Goal: Obtain resource: Download file/media

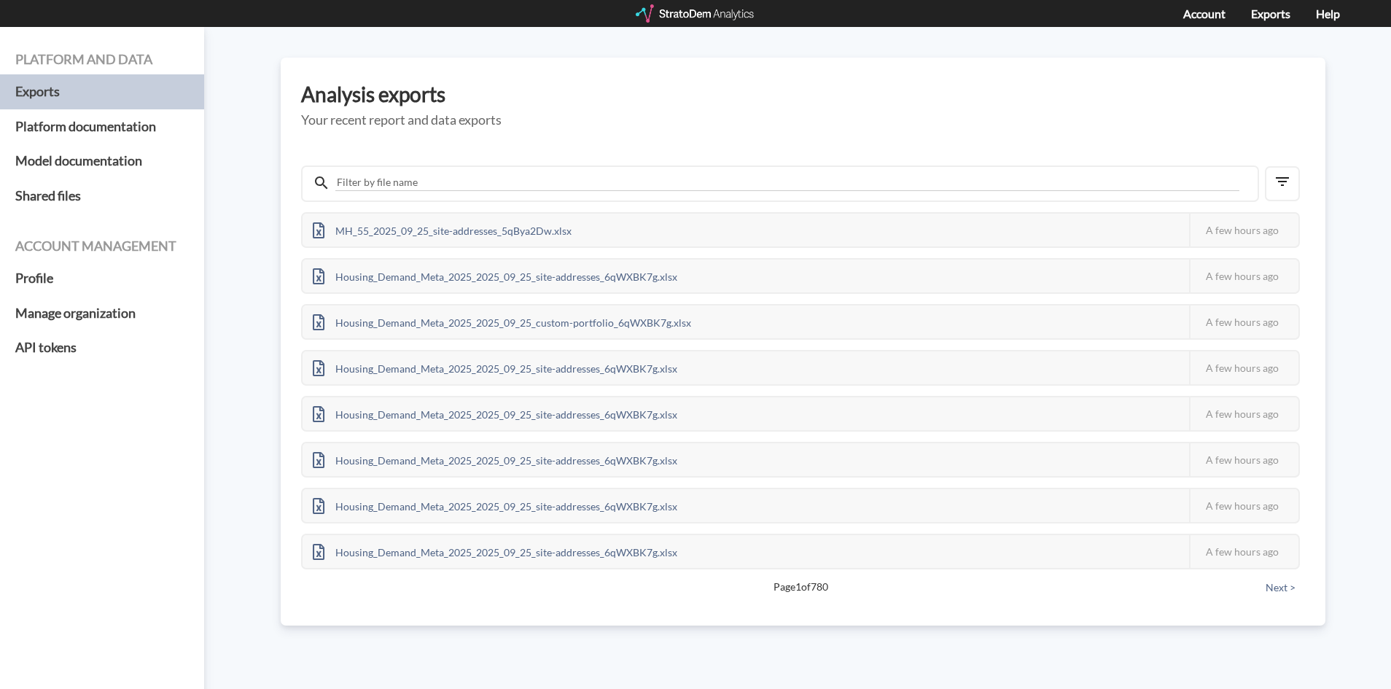
drag, startPoint x: 712, startPoint y: 15, endPoint x: 703, endPoint y: 0, distance: 17.0
click at [712, 15] on div at bounding box center [696, 13] width 120 height 18
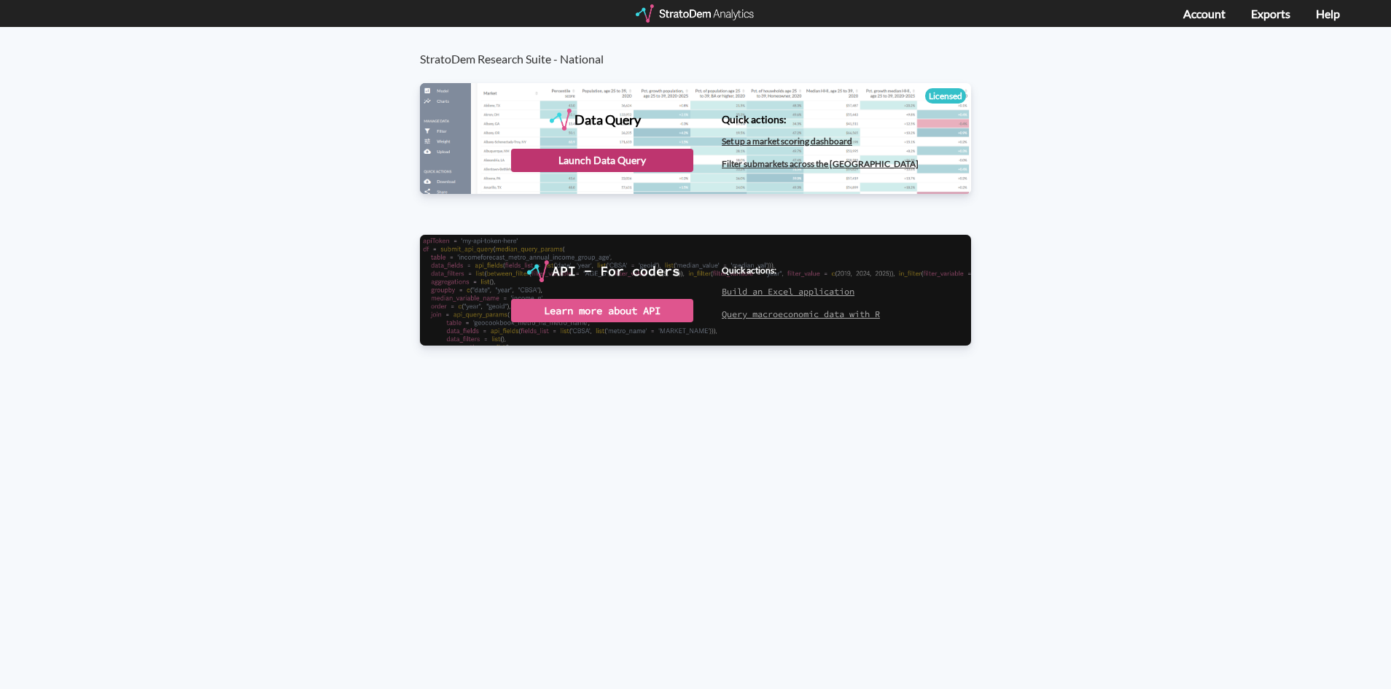
click at [616, 160] on div "Launch Data Query" at bounding box center [602, 160] width 182 height 23
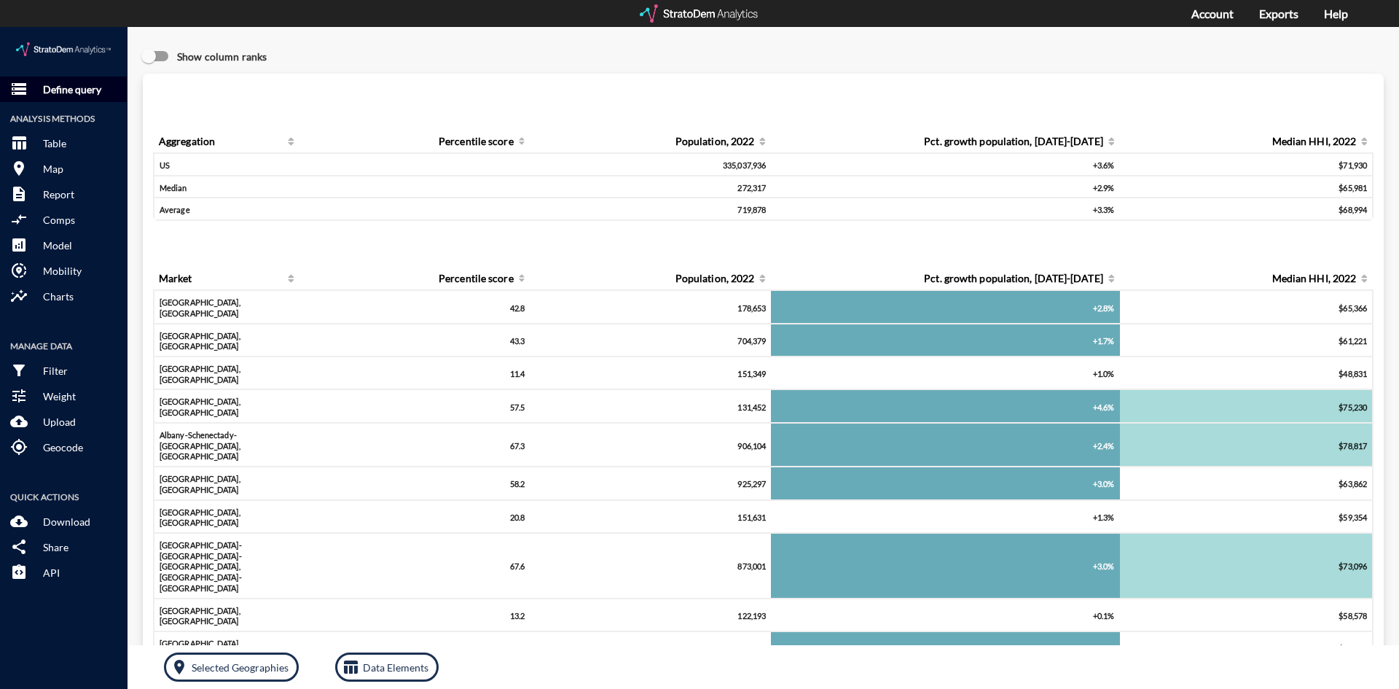
click button "storage Define query"
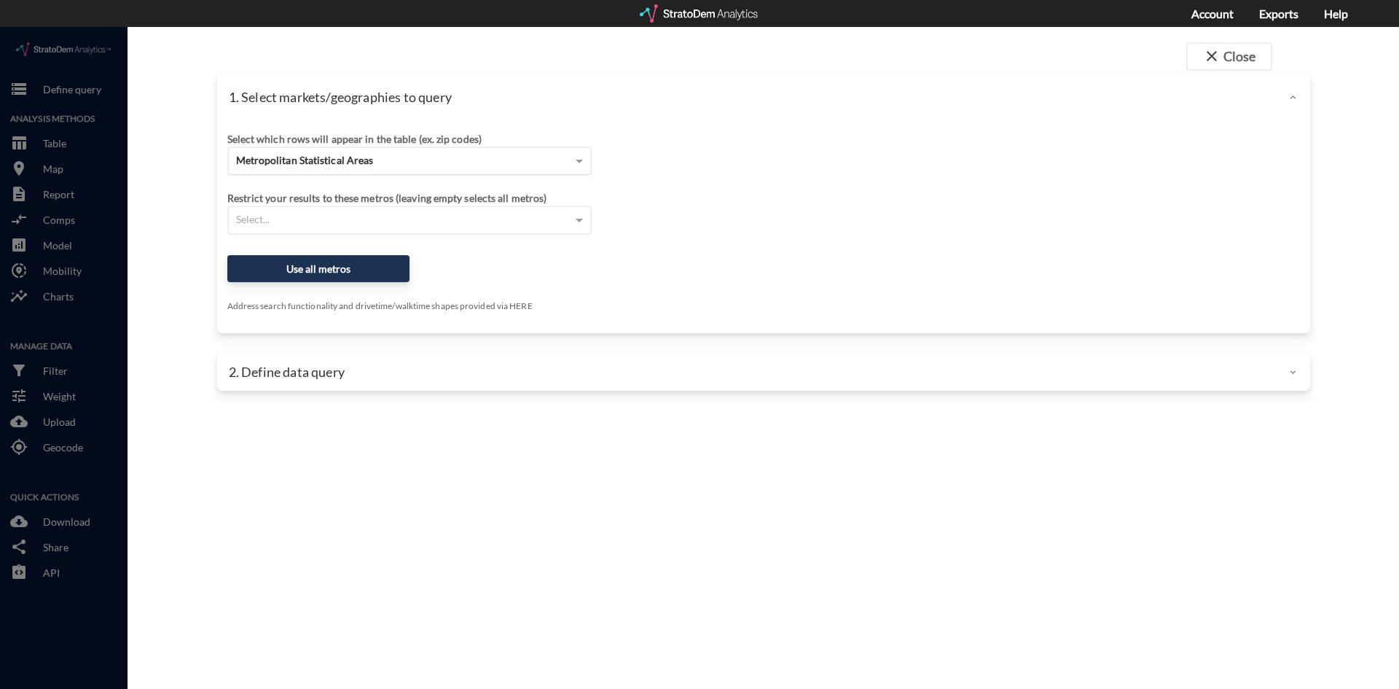
click div "Metropolitan Statistical Areas"
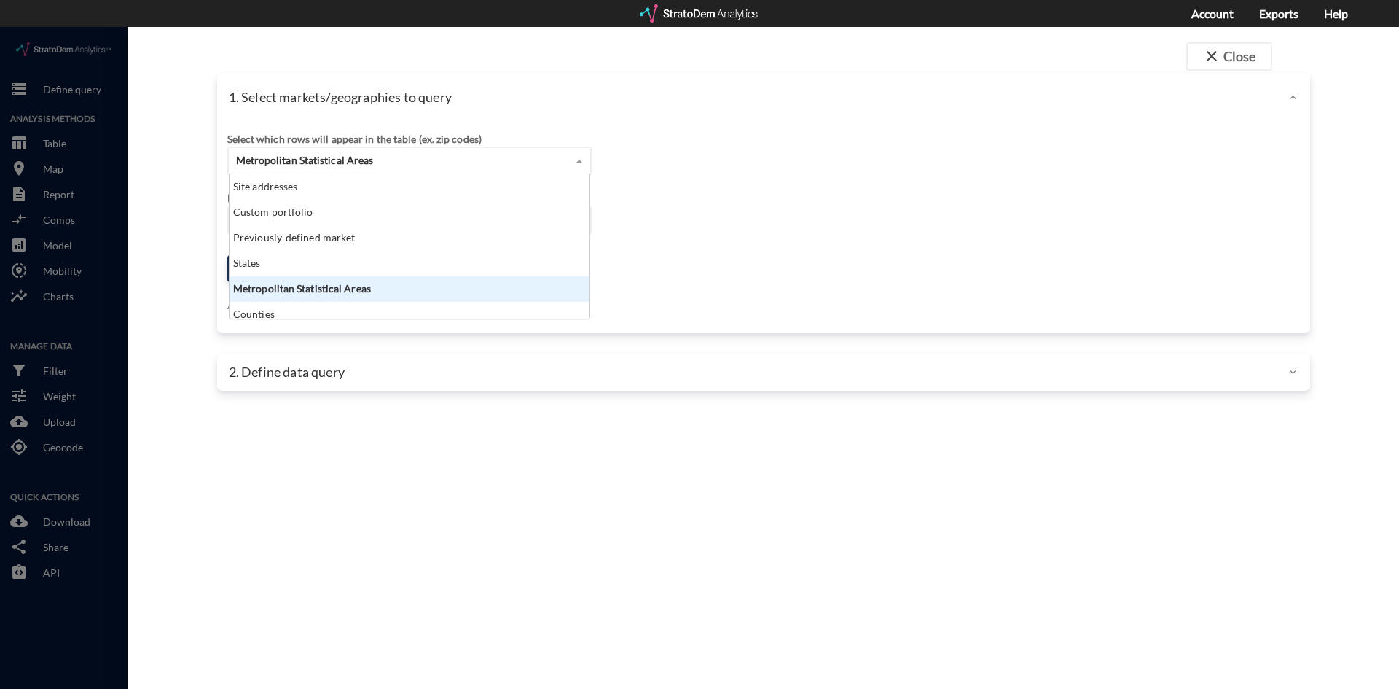
scroll to position [133, 351]
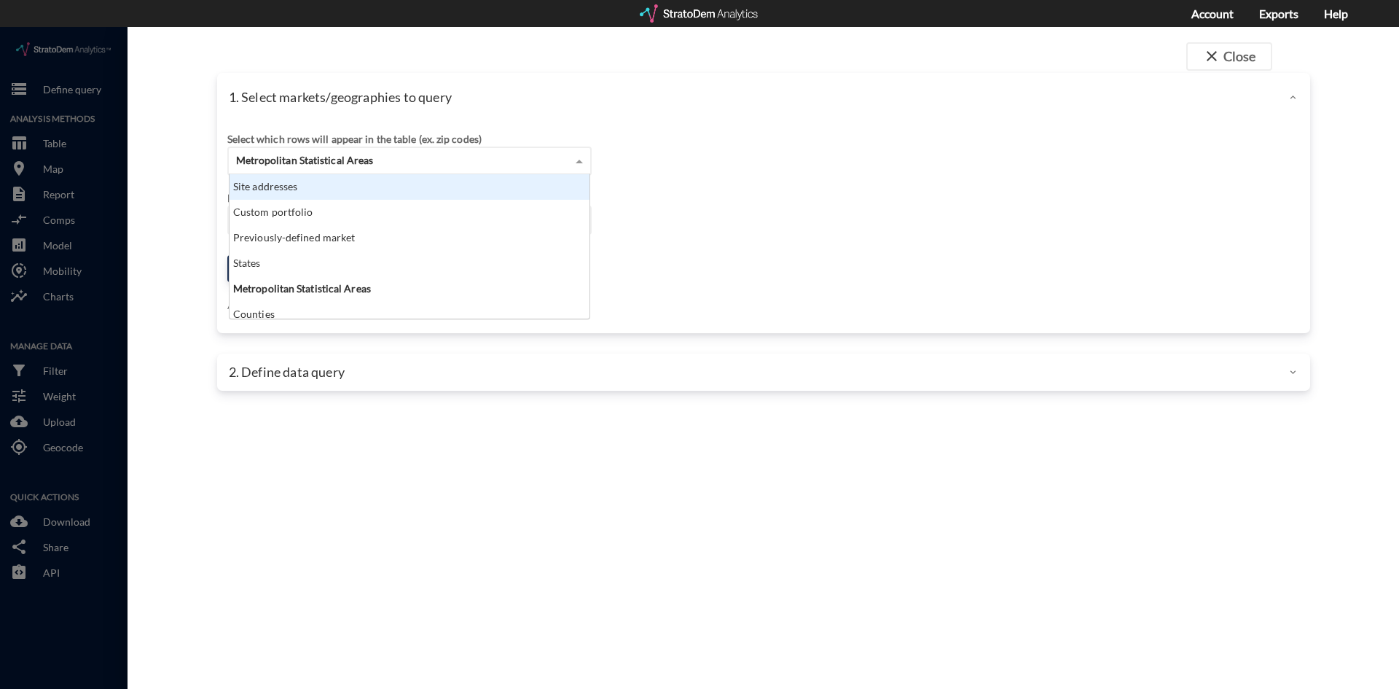
click div "Site addresses"
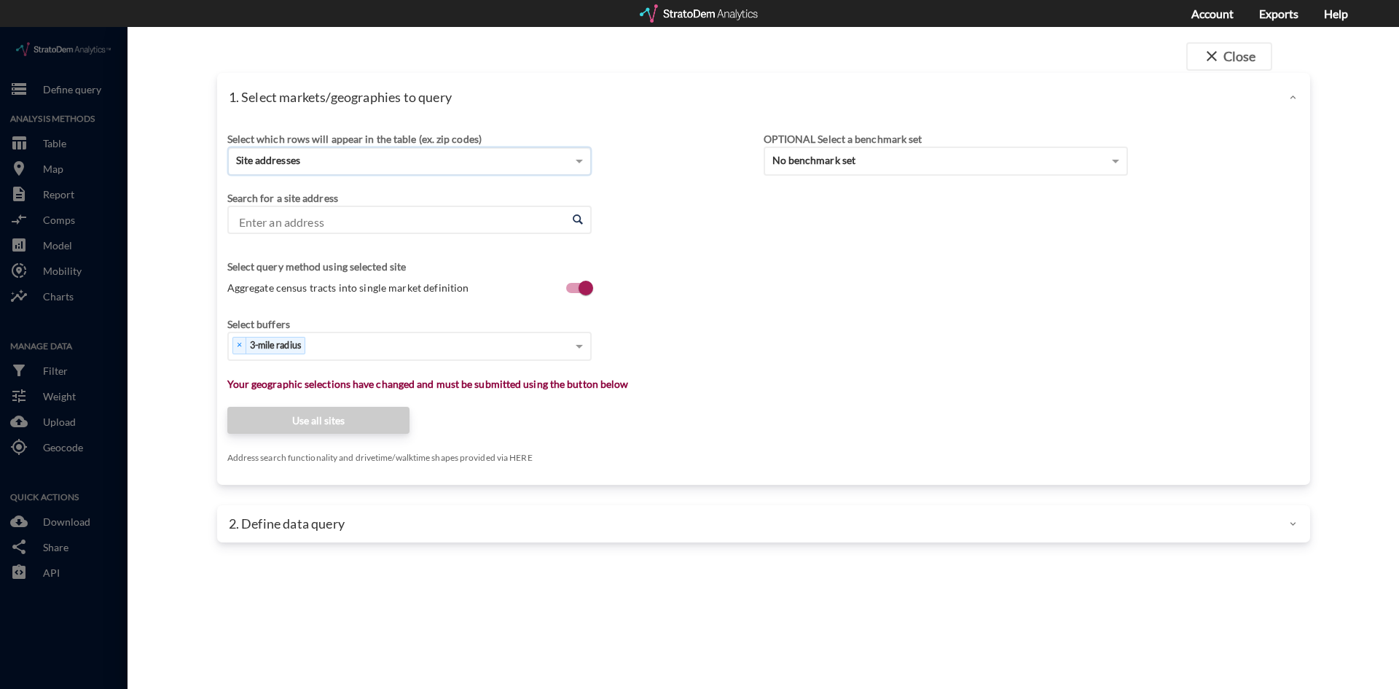
click input "Enter an address"
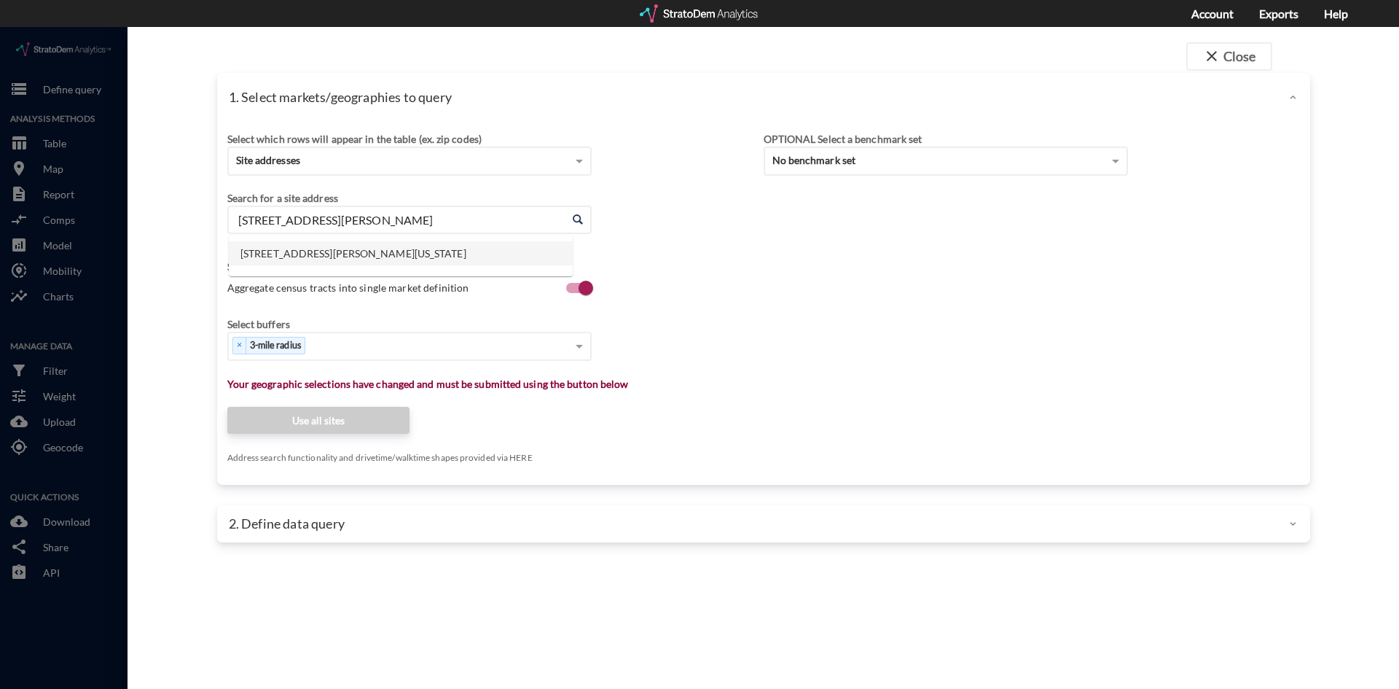
click li "3620 W Kelly Park Rd, Apopka, Florida"
type input "3620 W Kelly Park Rd, Apopka, Florida"
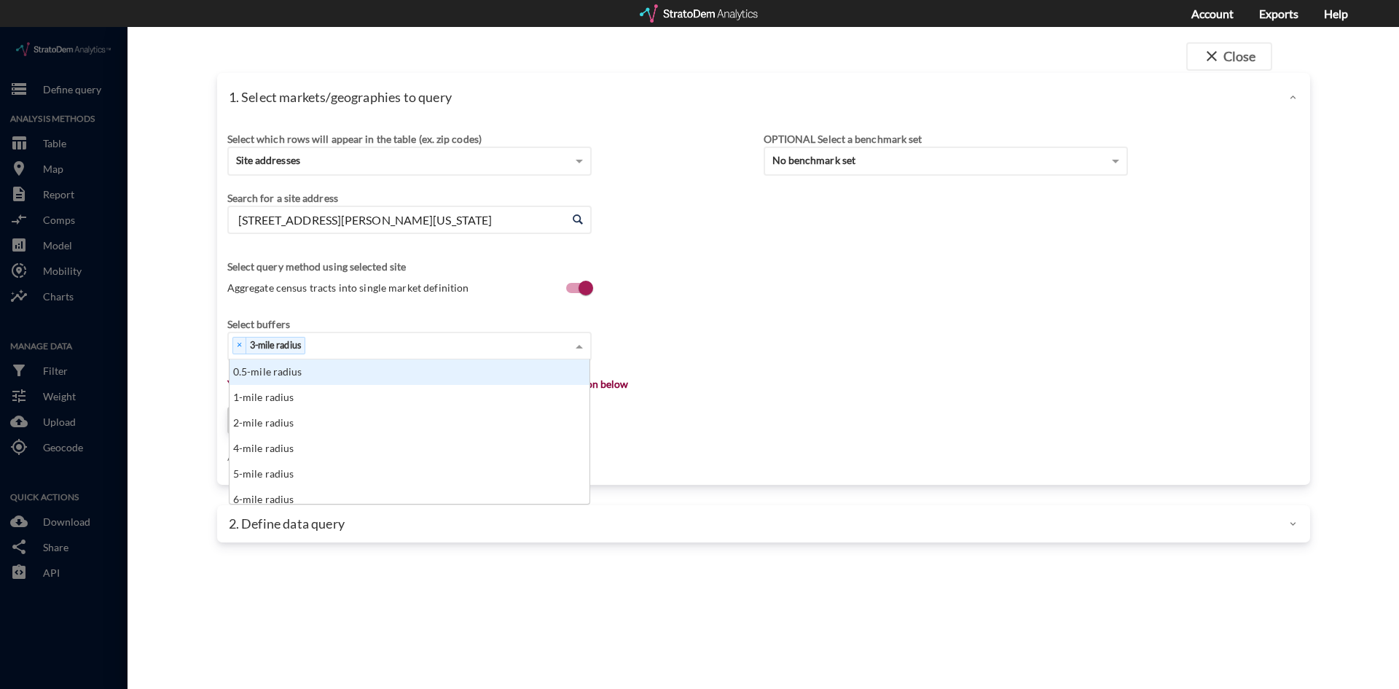
click div "× 3-mile radius"
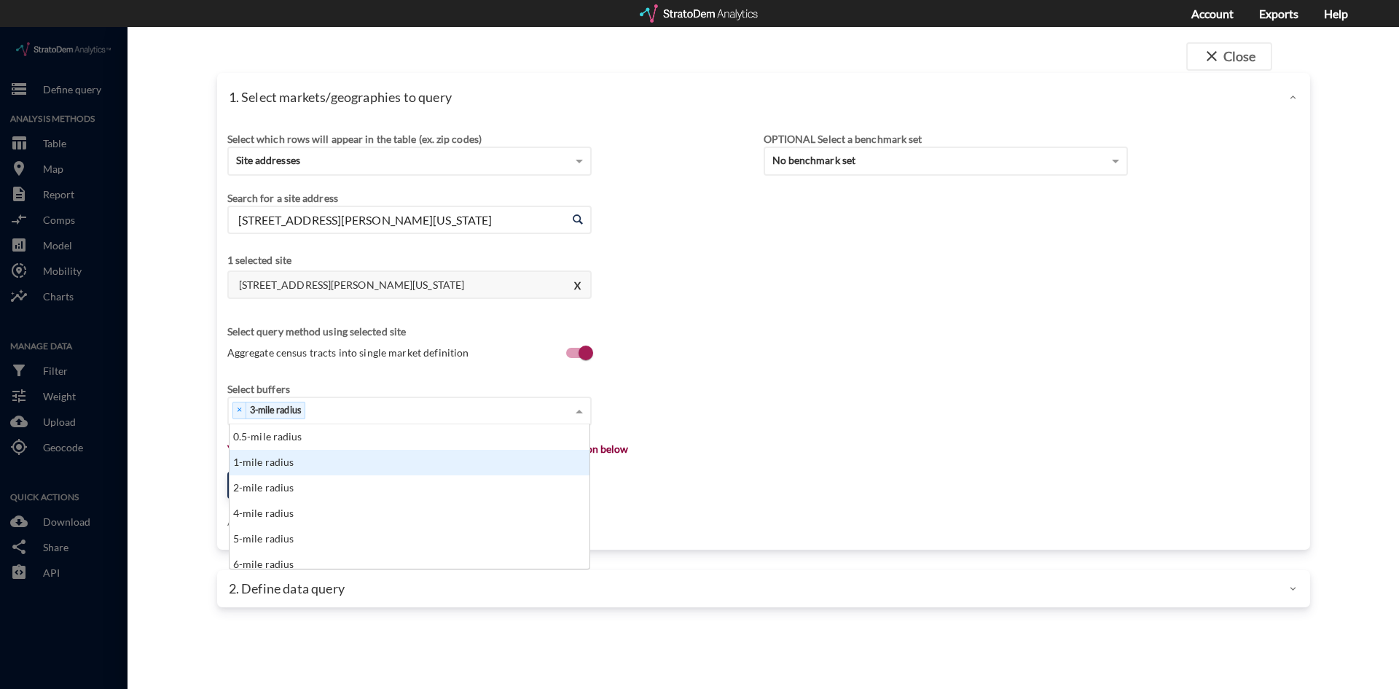
click div "1-mile radius"
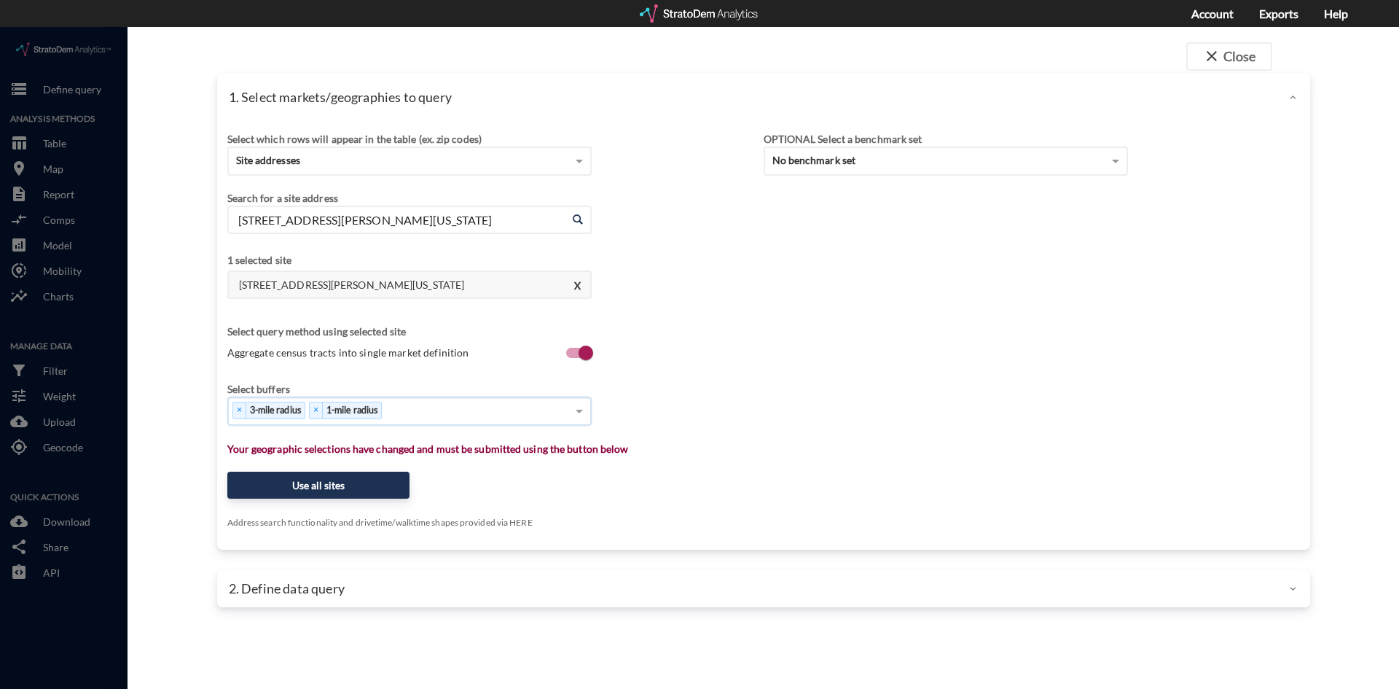
click div "× 3-mile radius × 1-mile radius"
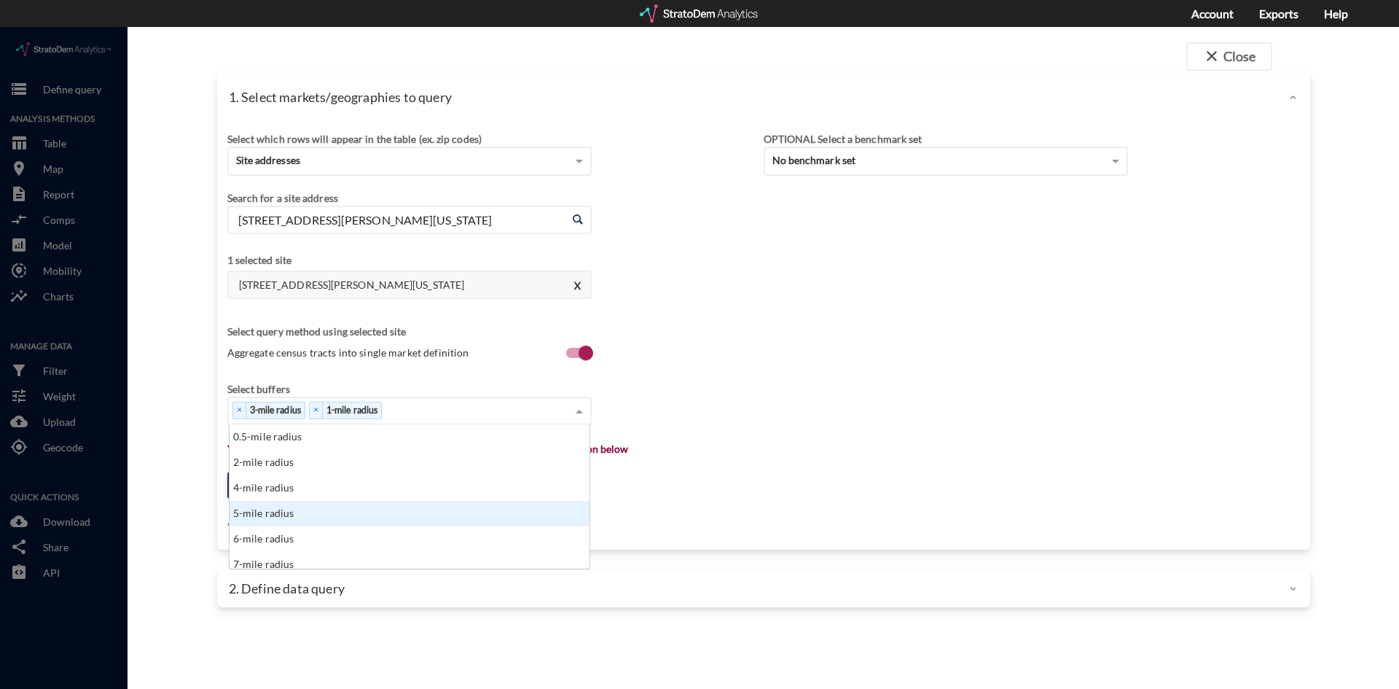
click div "5-mile radius"
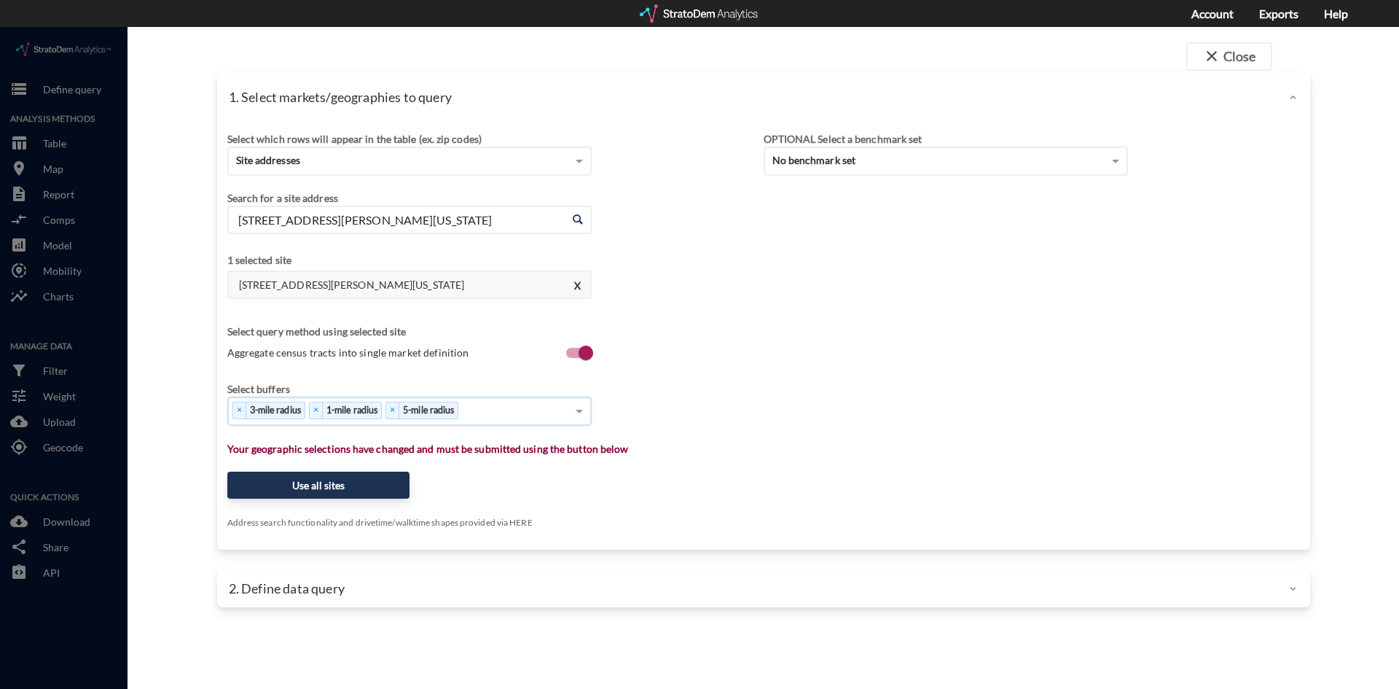
click div "× 3-mile radius × 1-mile radius × 5-mile radius"
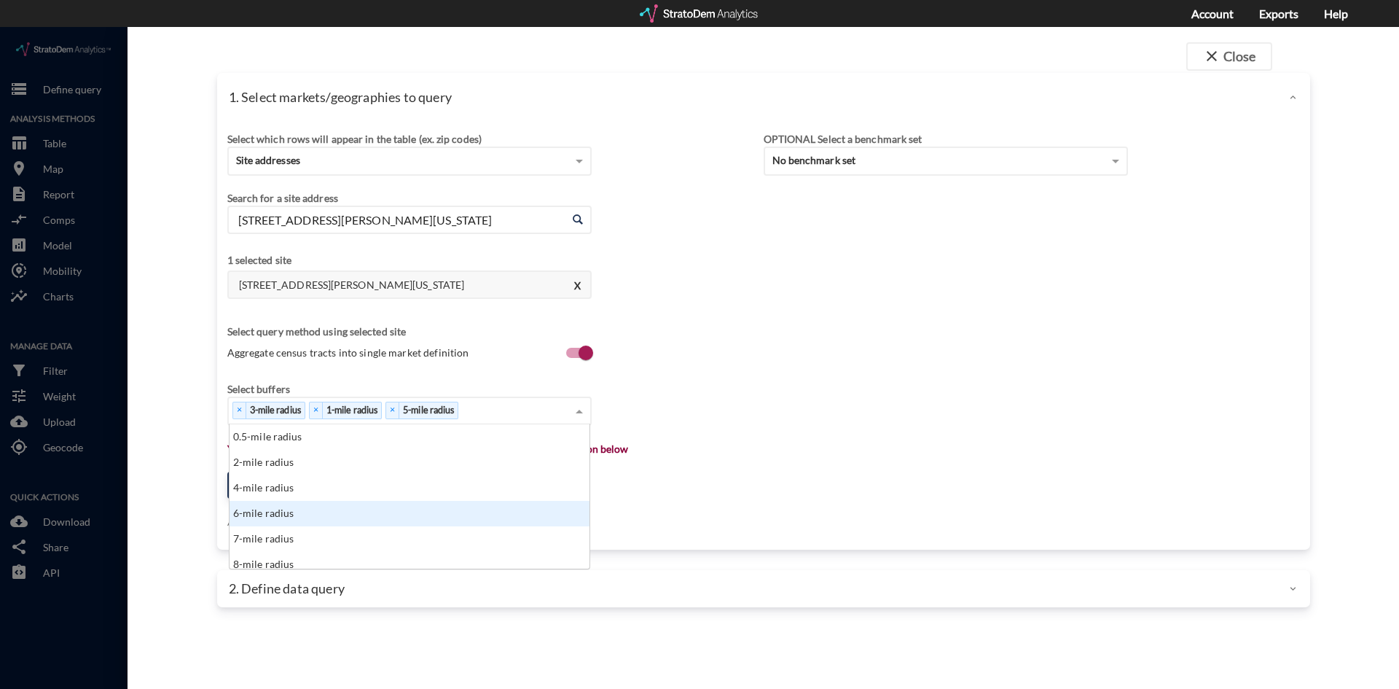
scroll to position [73, 0]
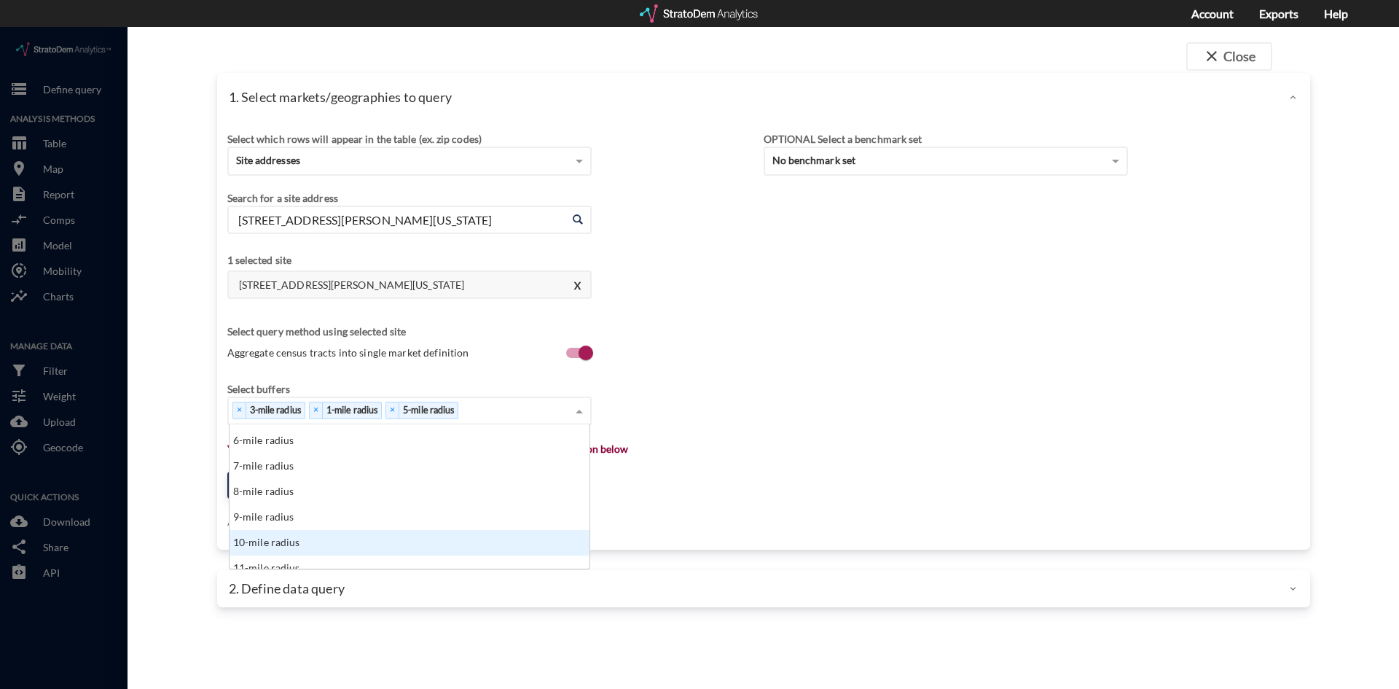
click div "10-mile radius"
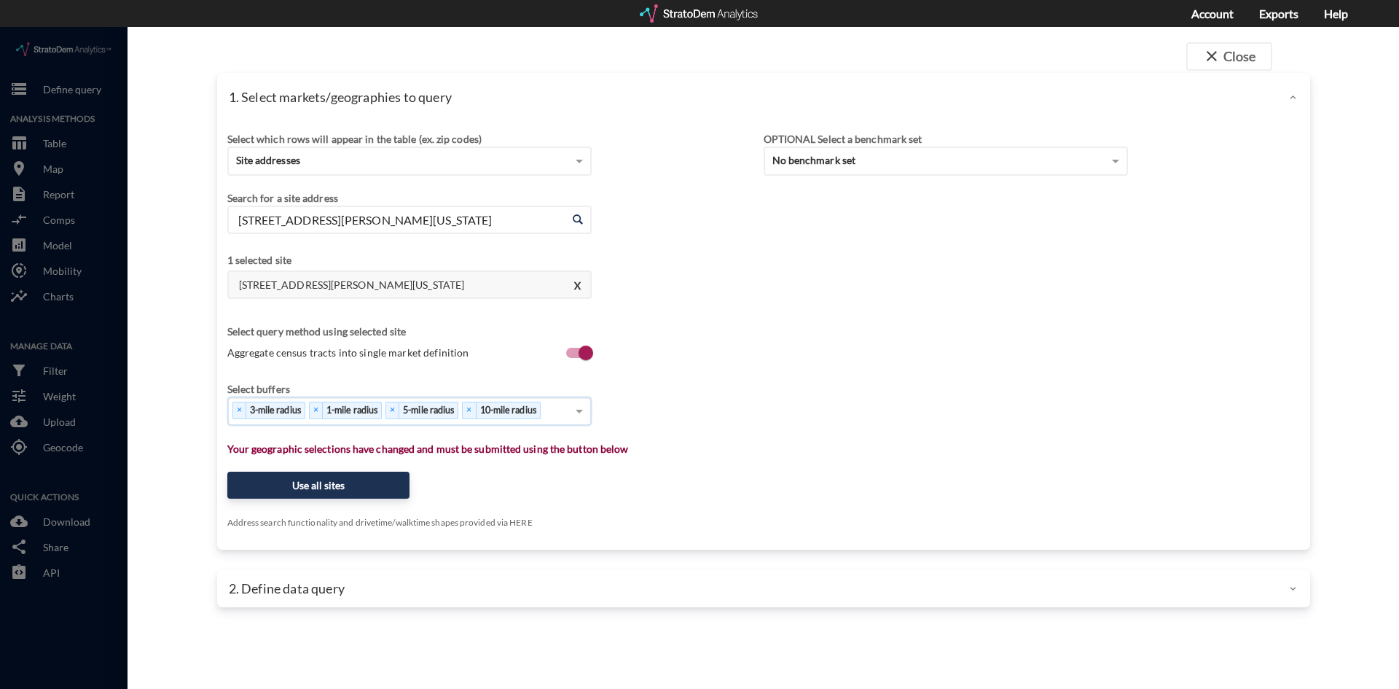
click div "close Close 1. Select markets/geographies to query Select which rows will appea…"
click button "Use all sites"
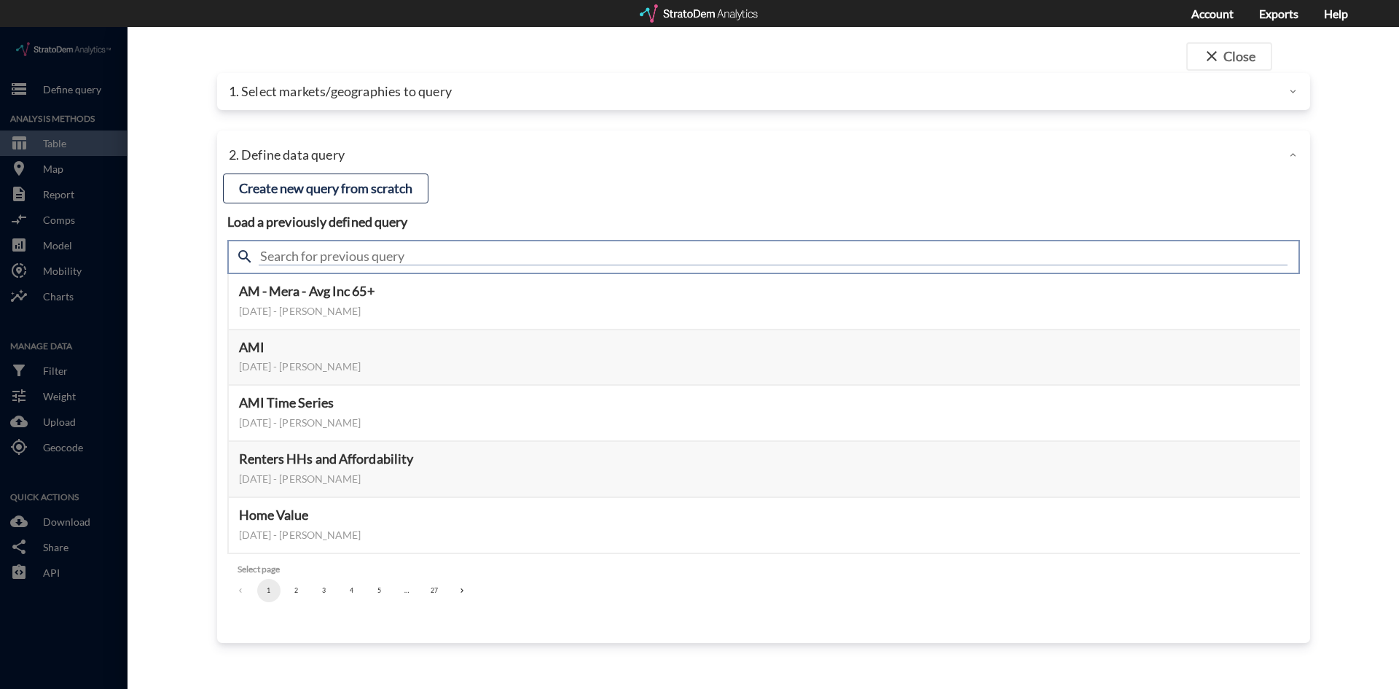
click input "text"
type input "housing demand"
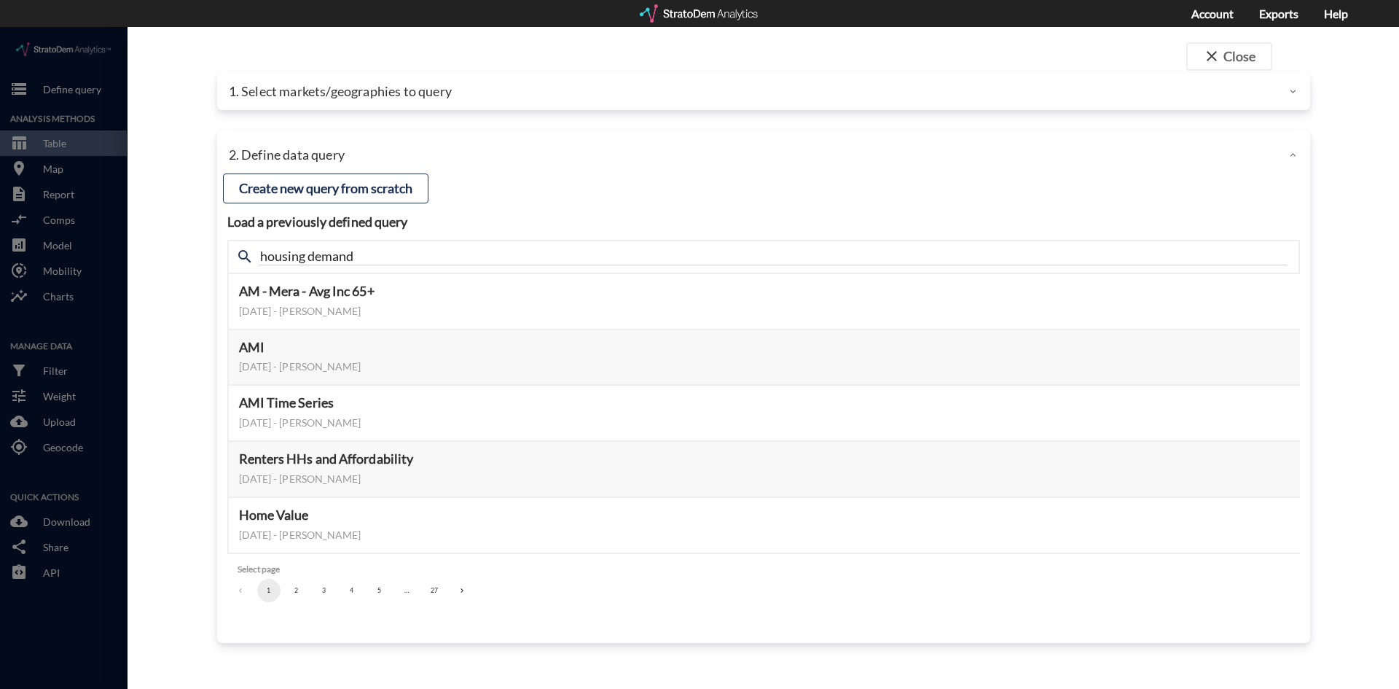
click div "close Close 1. Select markets/geographies to query Select which rows will appea…"
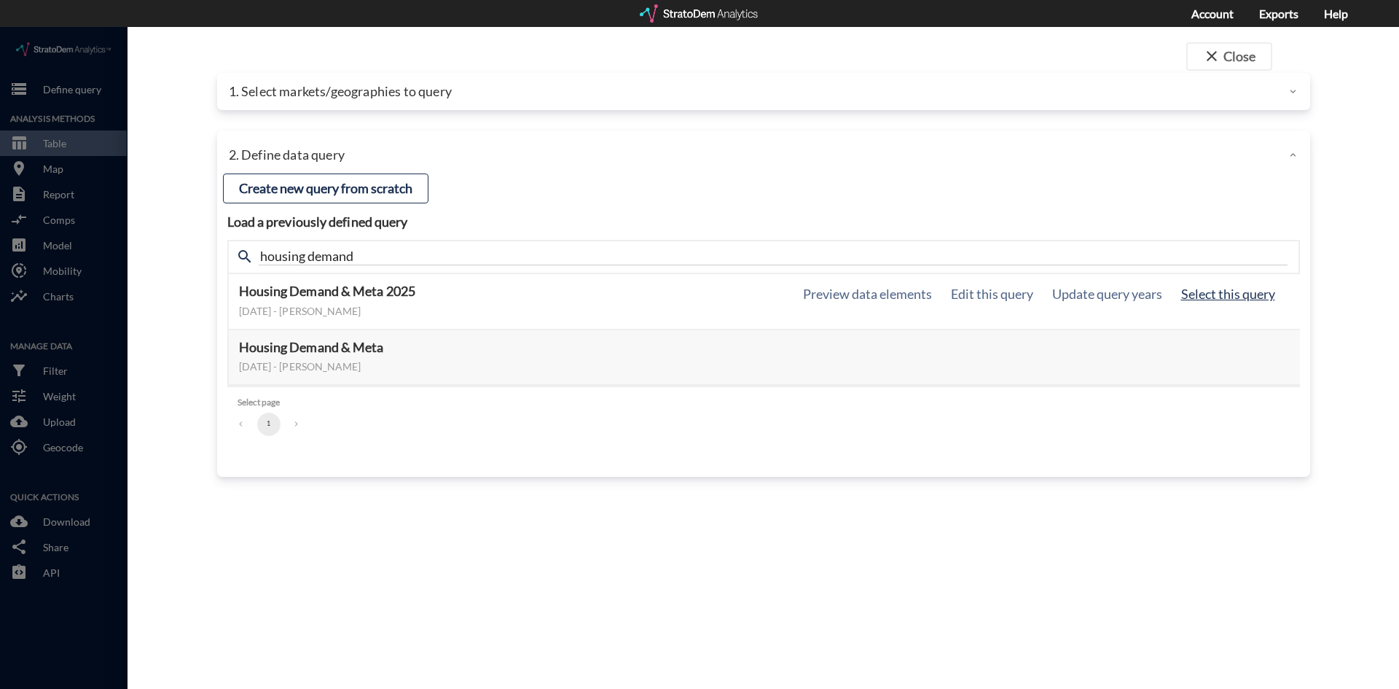
click button "Select this query"
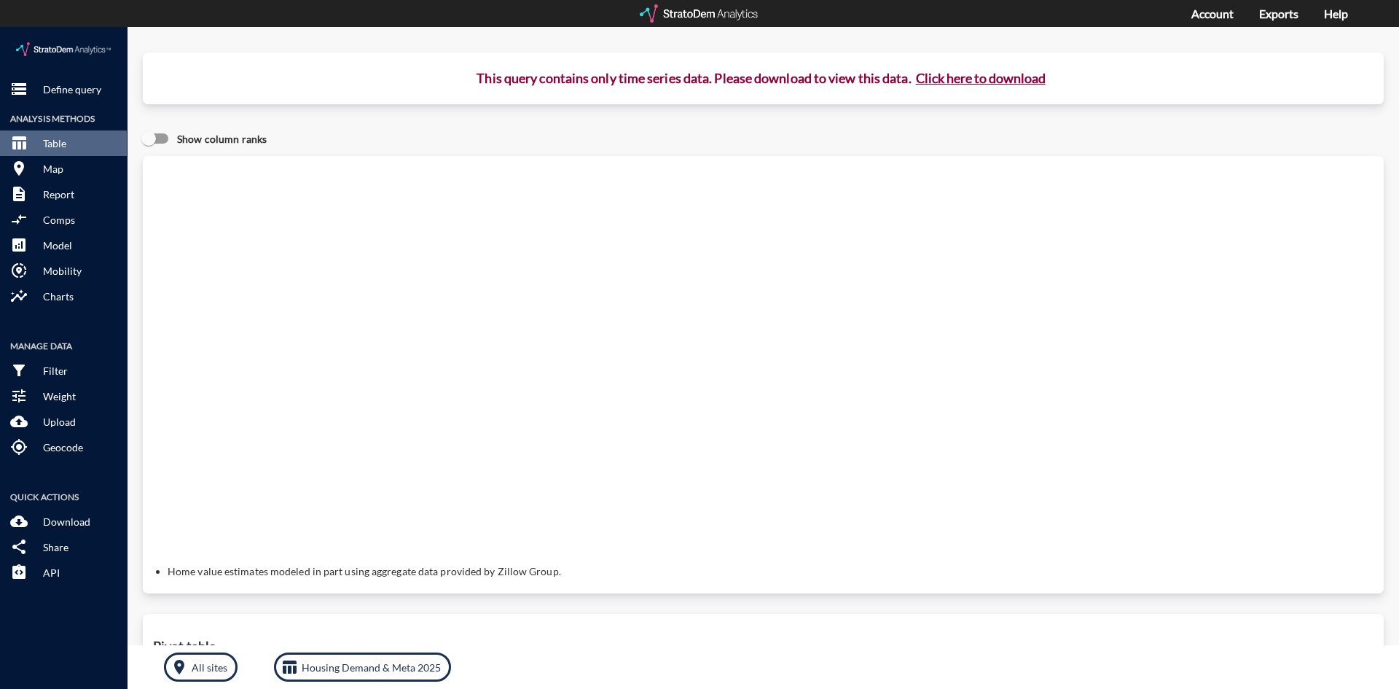
click button "Click here to download"
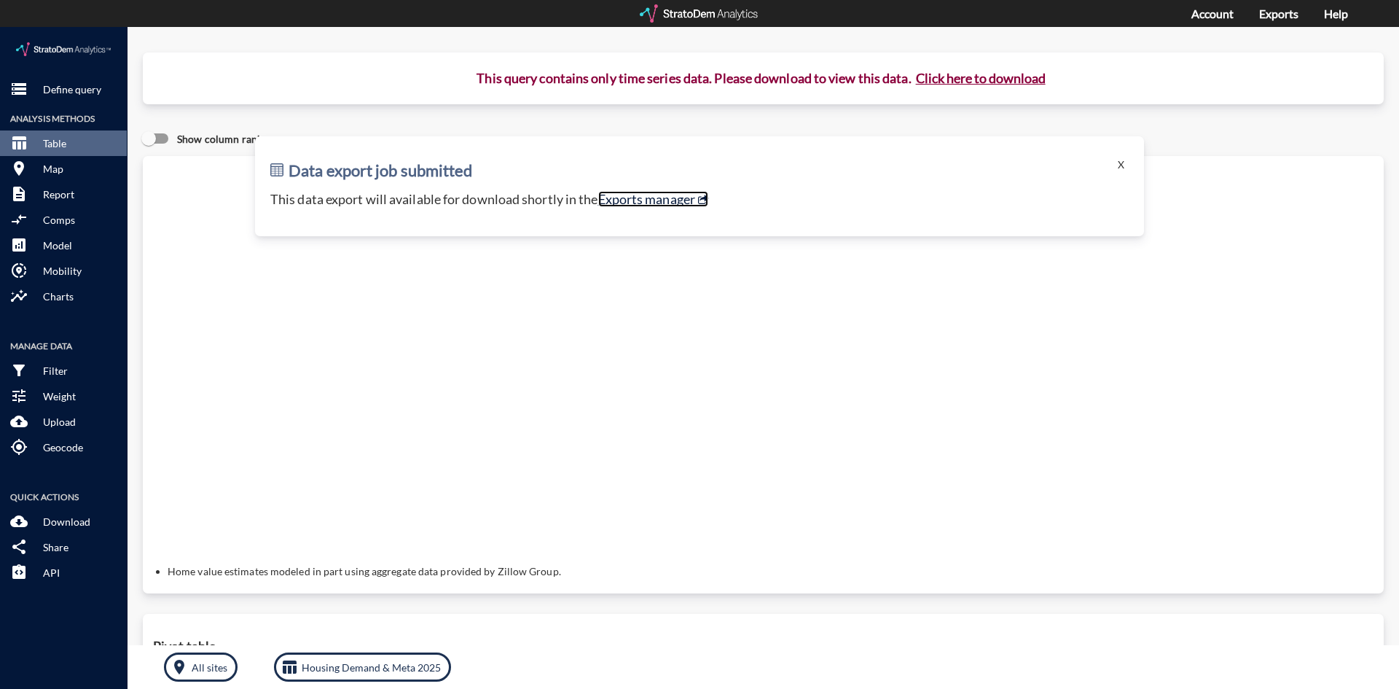
click link "Exports manager"
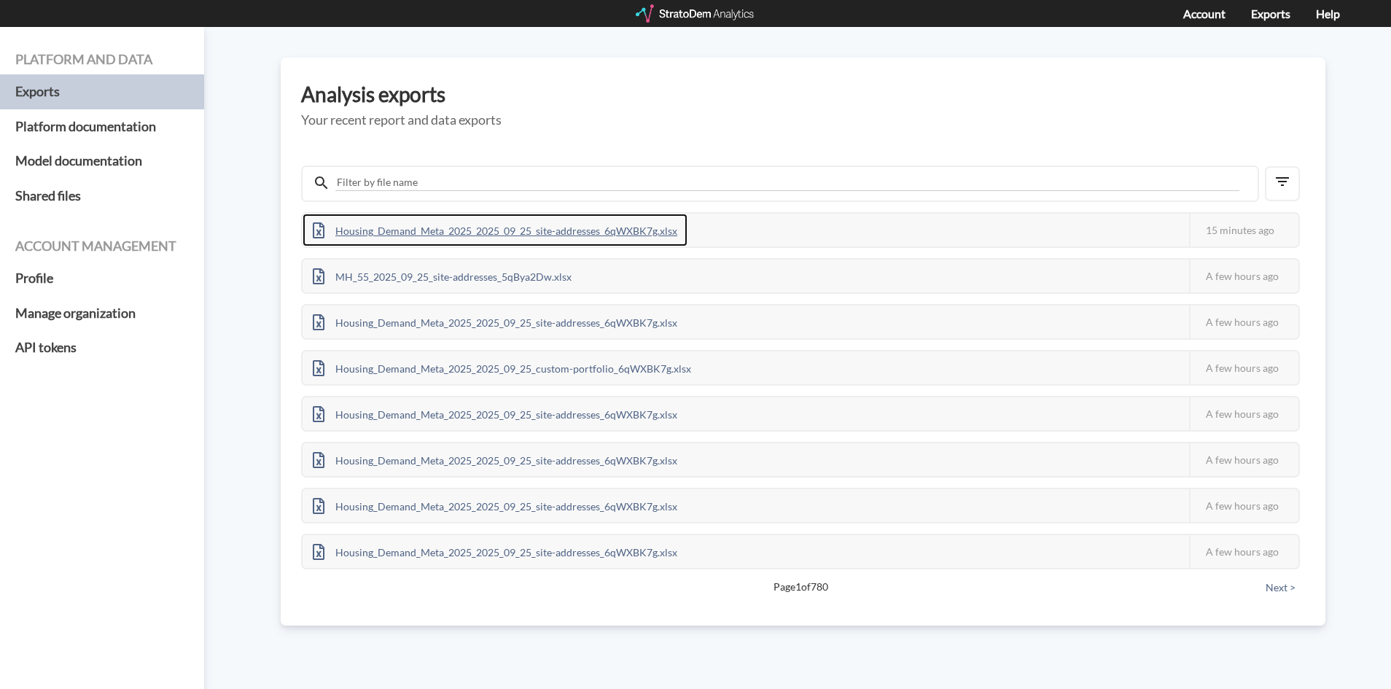
click at [599, 222] on div "Housing_Demand_Meta_2025_2025_09_25_site-addresses_6qWXBK7g.xlsx" at bounding box center [494, 230] width 385 height 33
